Goal: Consume media (video, audio): Consume media (video, audio)

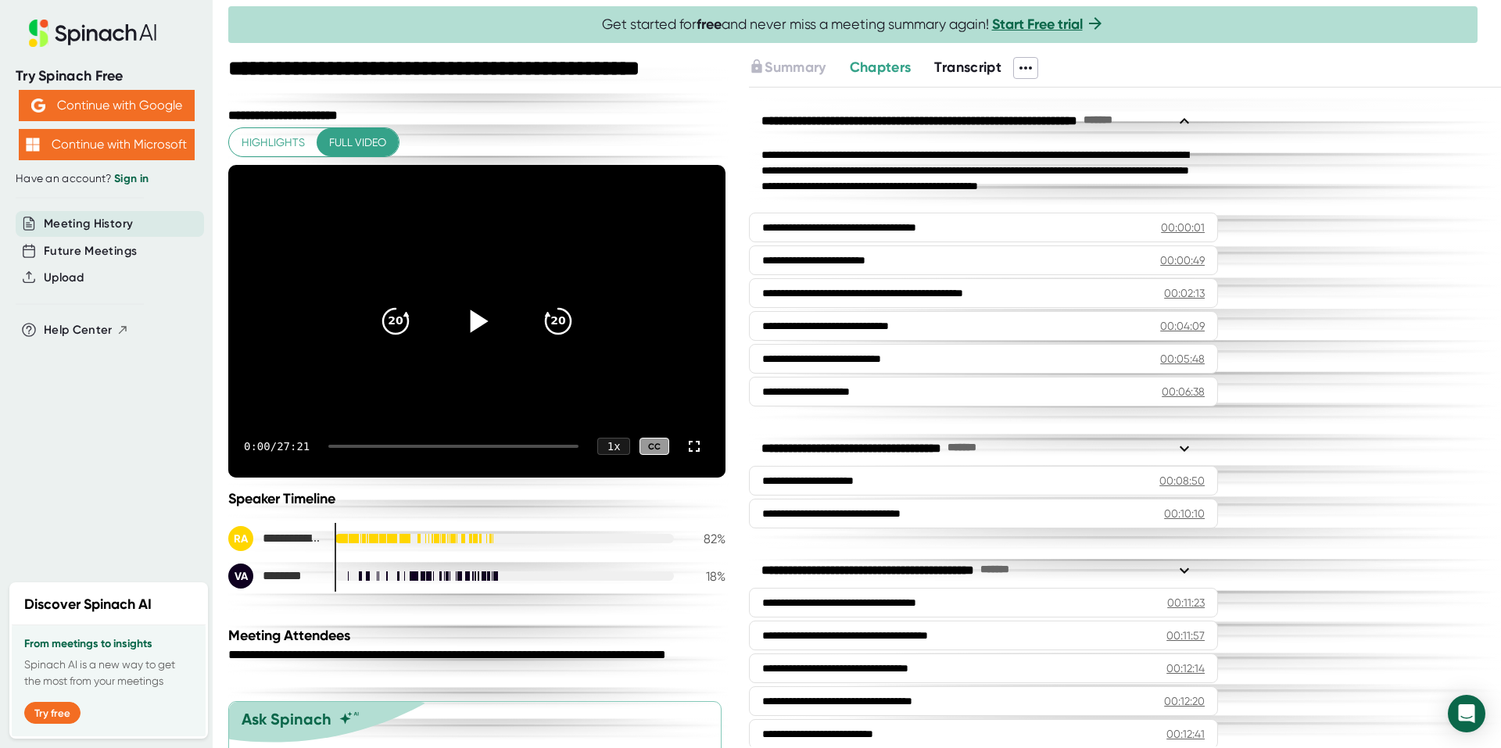
click at [471, 321] on icon at bounding box center [480, 321] width 18 height 23
click at [604, 443] on div "1 x" at bounding box center [613, 447] width 34 height 18
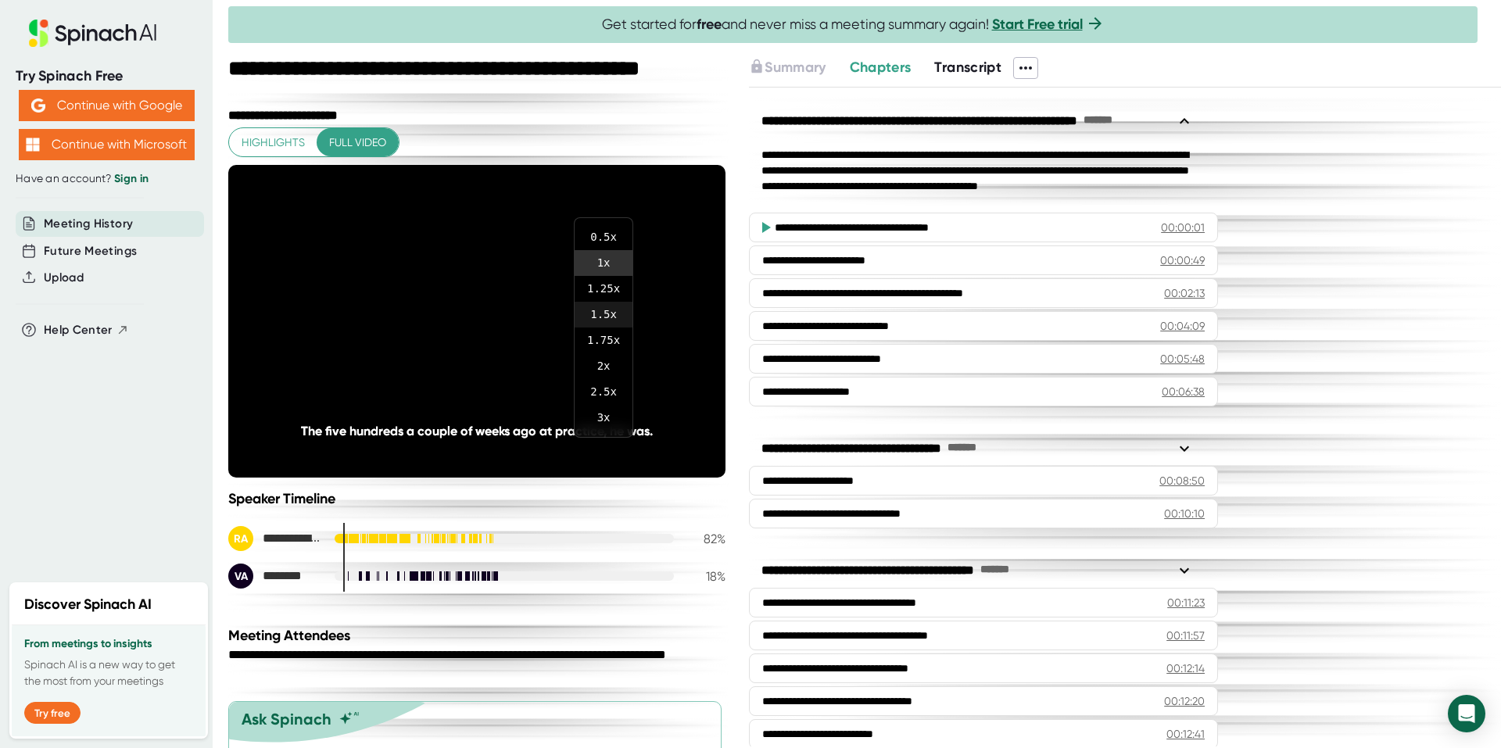
click at [611, 315] on li "1.5 x" at bounding box center [604, 315] width 58 height 26
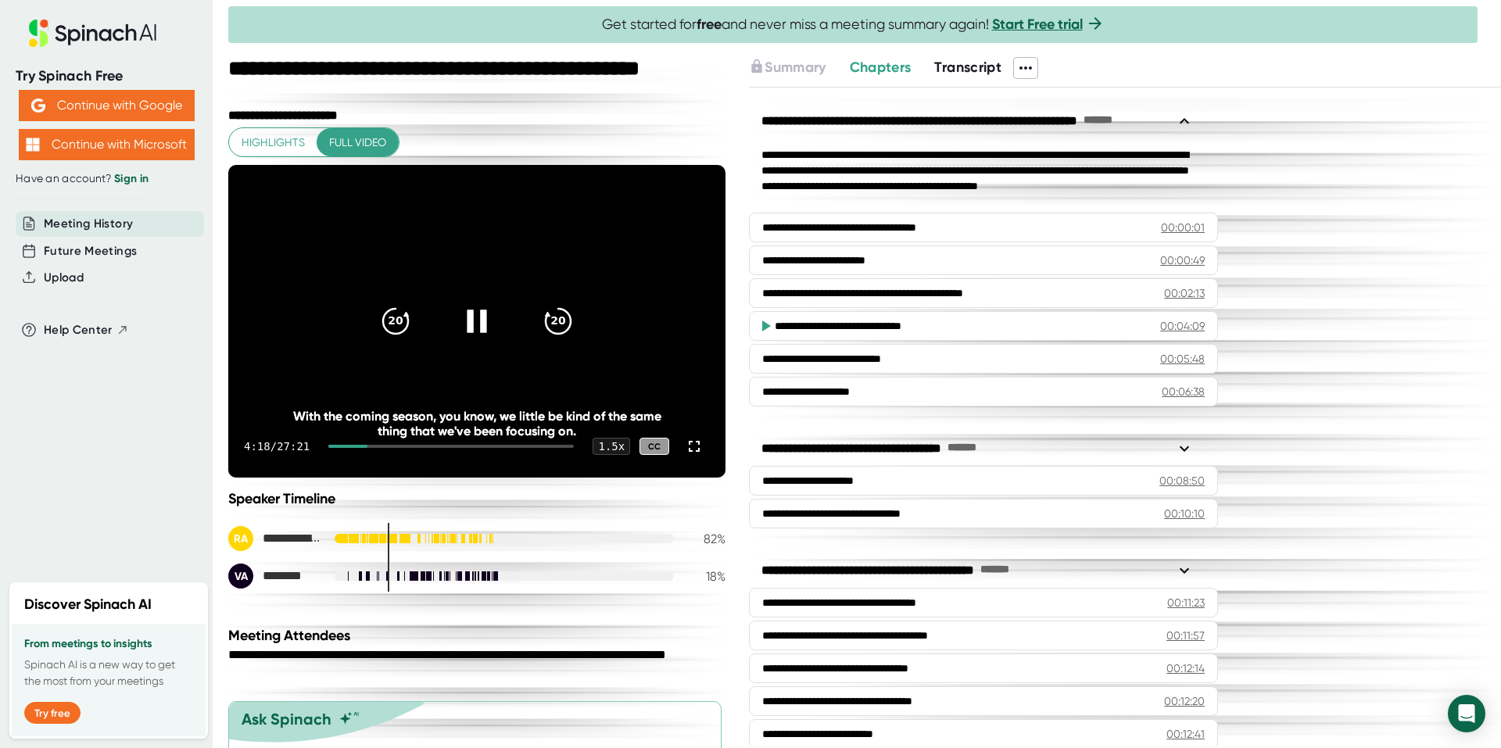
click at [476, 321] on icon at bounding box center [477, 321] width 20 height 23
